Goal: Complete application form

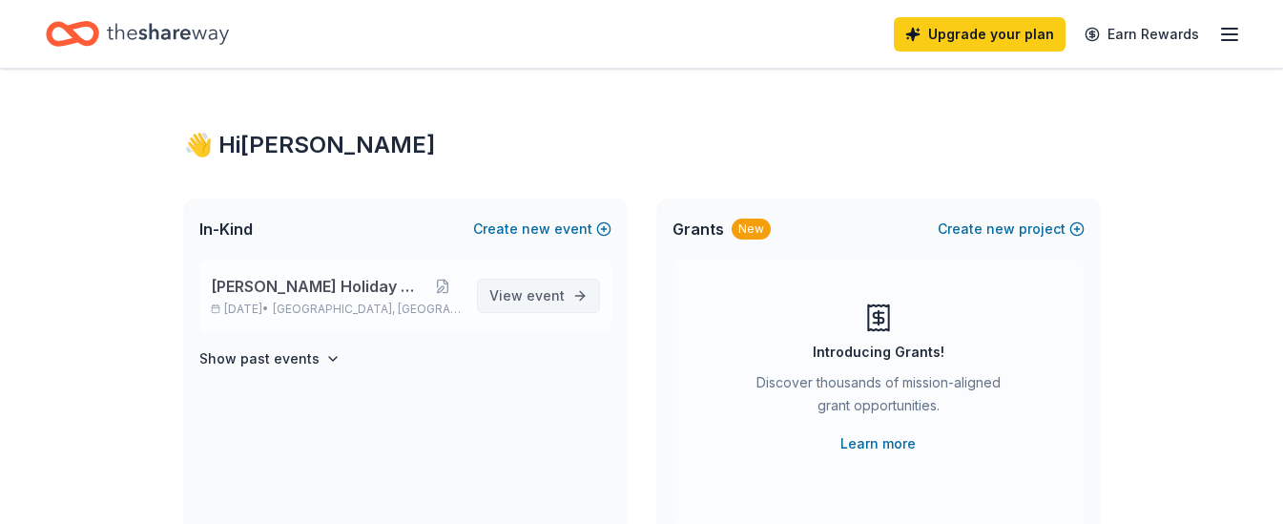
click at [529, 296] on span "event" at bounding box center [546, 295] width 38 height 16
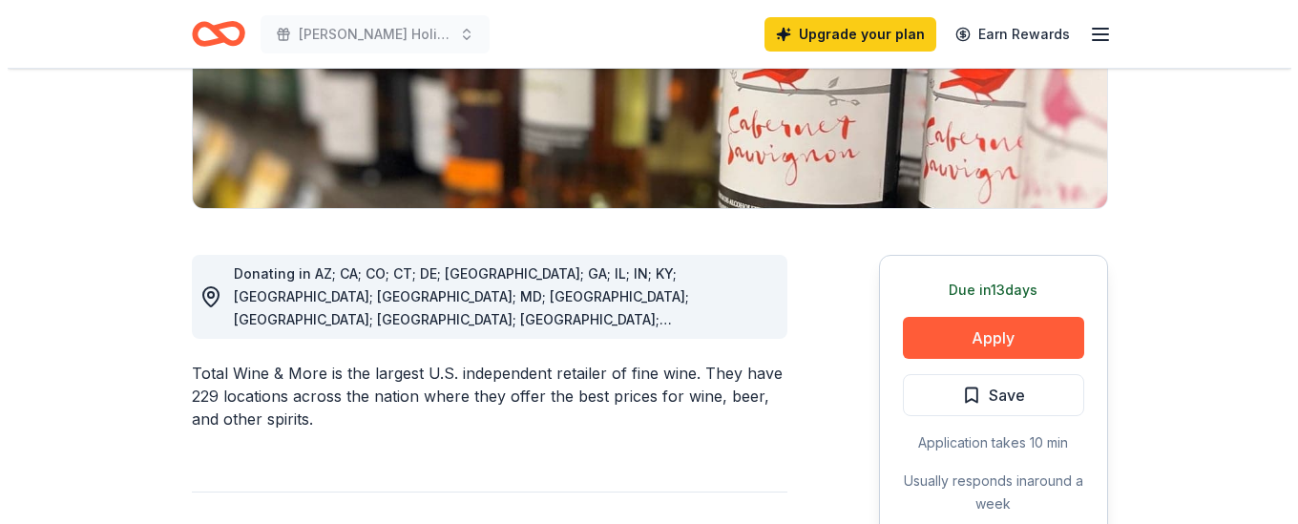
scroll to position [375, 0]
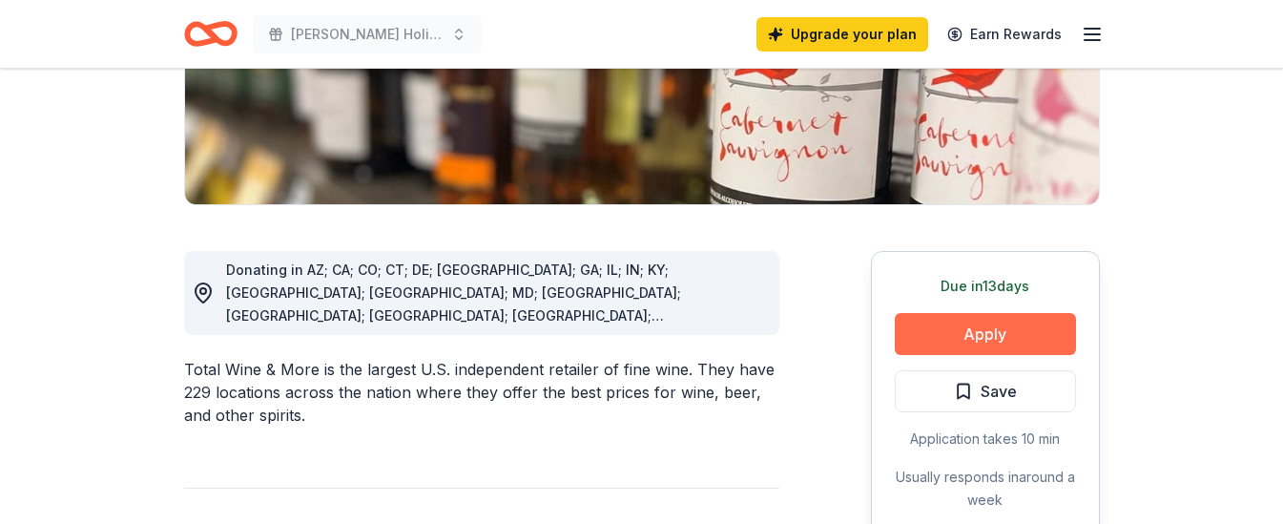
click at [985, 336] on button "Apply" at bounding box center [985, 334] width 181 height 42
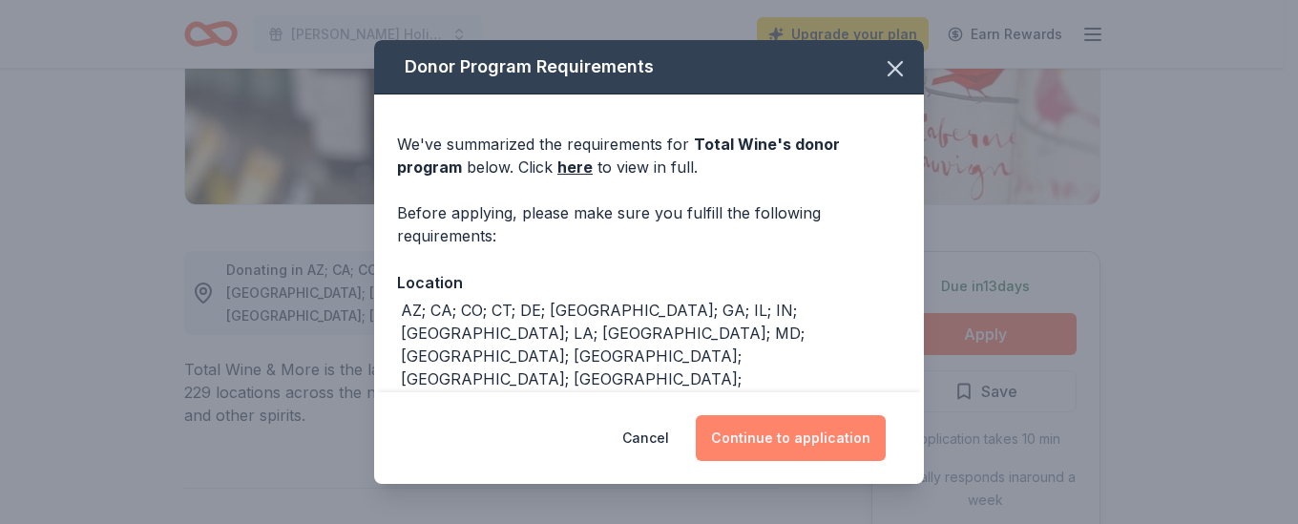
click at [793, 441] on button "Continue to application" at bounding box center [791, 438] width 190 height 46
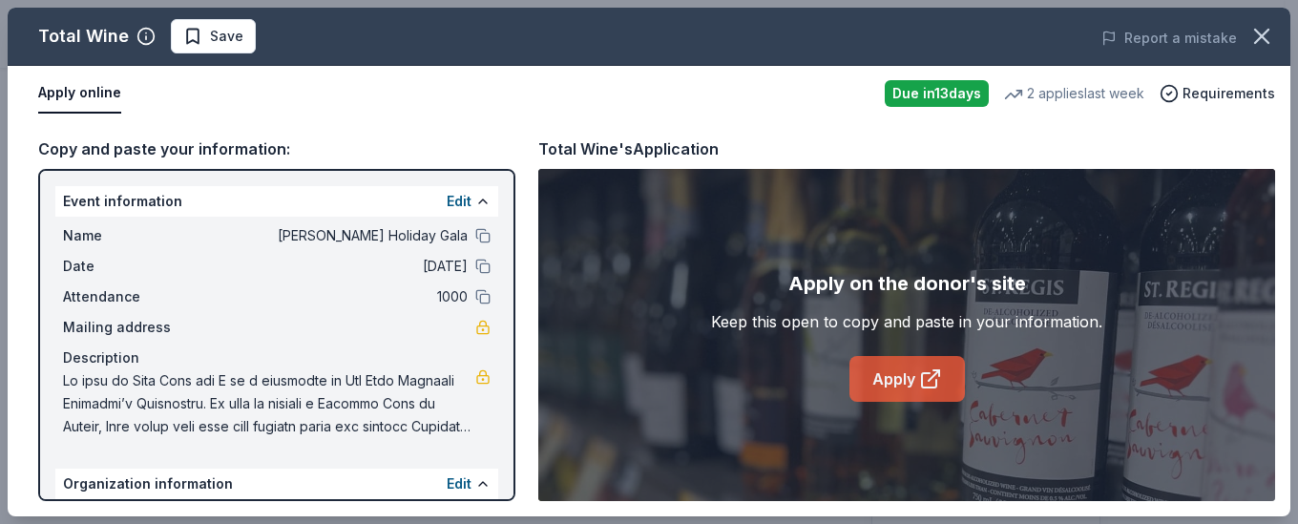
click at [907, 371] on link "Apply" at bounding box center [906, 379] width 115 height 46
